Goal: Task Accomplishment & Management: Use online tool/utility

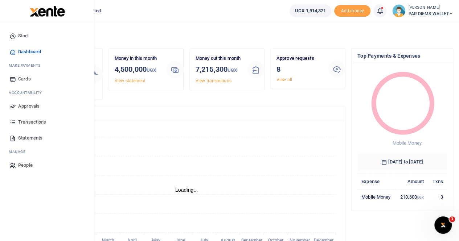
scroll to position [6, 6]
click at [30, 137] on span "Statements" at bounding box center [30, 138] width 24 height 7
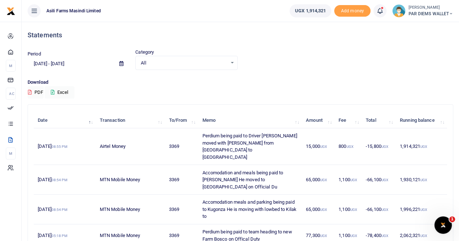
click at [122, 62] on icon at bounding box center [121, 63] width 4 height 5
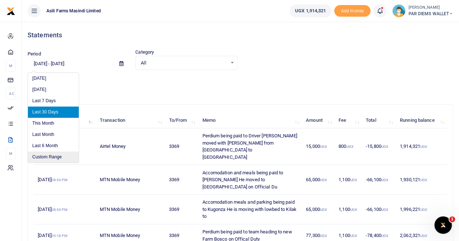
click at [54, 155] on li "Custom Range" at bounding box center [53, 157] width 51 height 11
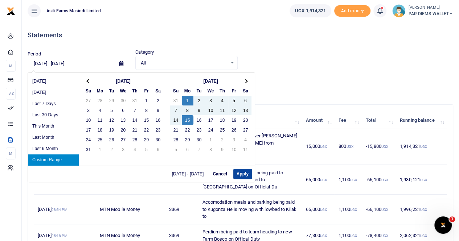
click at [241, 174] on button "Apply" at bounding box center [242, 174] width 19 height 10
type input "[DATE] - [DATE]"
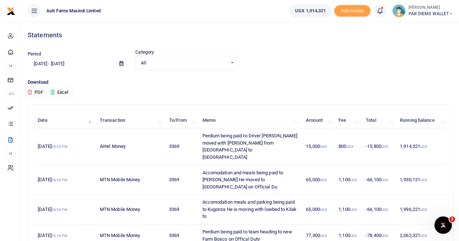
click at [63, 92] on button "Excel" at bounding box center [60, 92] width 30 height 12
